Goal: Task Accomplishment & Management: Manage account settings

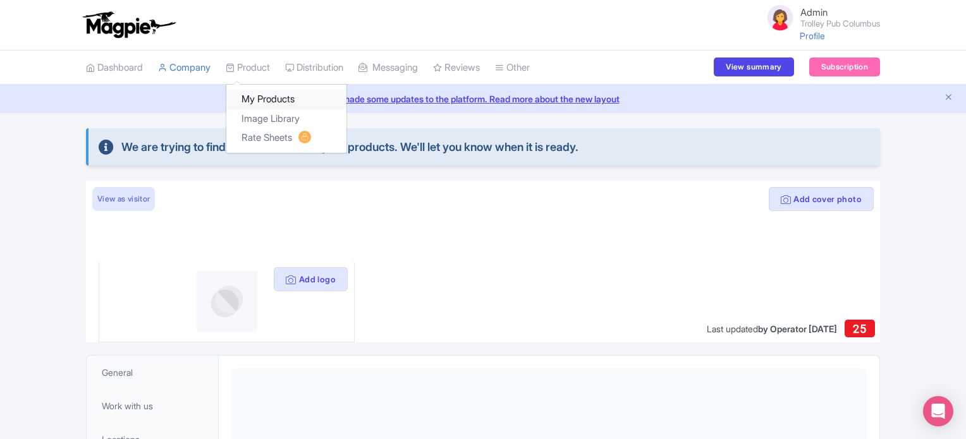
click at [259, 98] on link "My Products" at bounding box center [286, 100] width 120 height 20
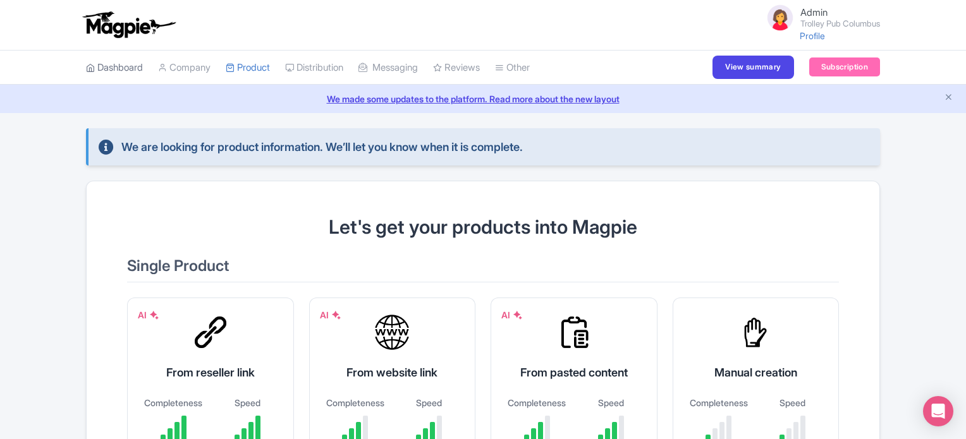
click at [115, 68] on link "Dashboard" at bounding box center [114, 68] width 57 height 35
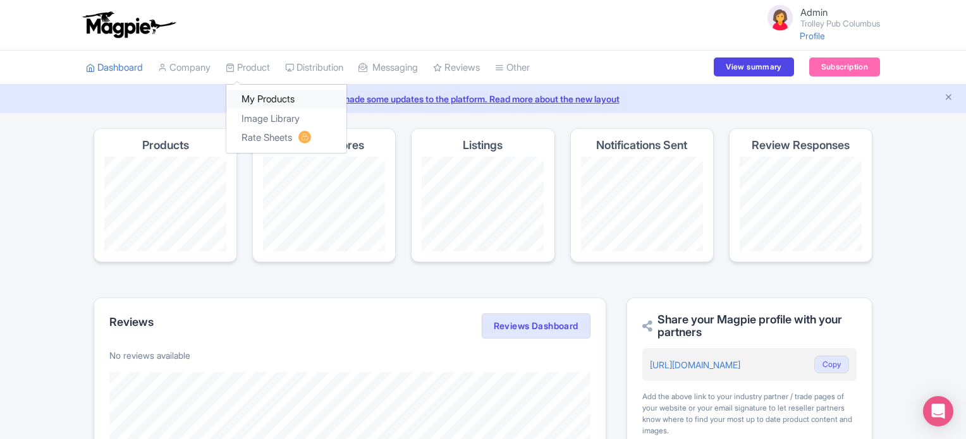
click at [259, 91] on link "My Products" at bounding box center [286, 100] width 120 height 20
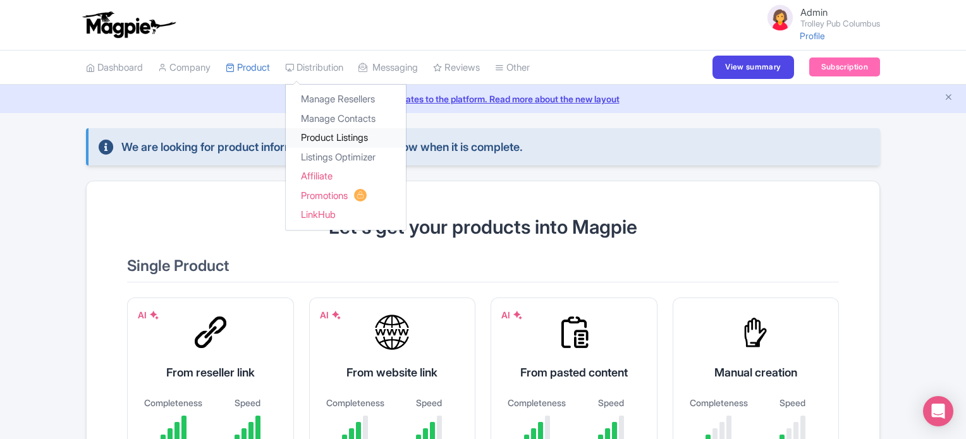
click at [341, 135] on link "Product Listings" at bounding box center [346, 138] width 120 height 20
